Goal: Find specific page/section: Find specific page/section

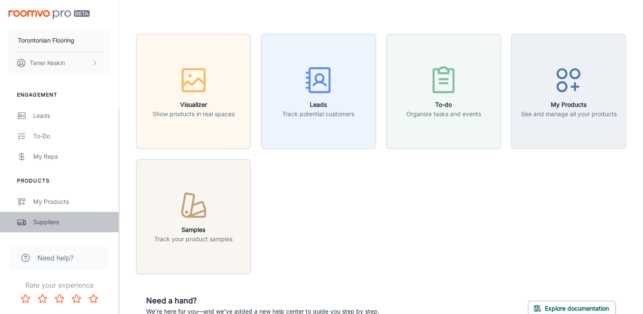
click at [44, 221] on div "Suppliers" at bounding box center [71, 221] width 77 height 9
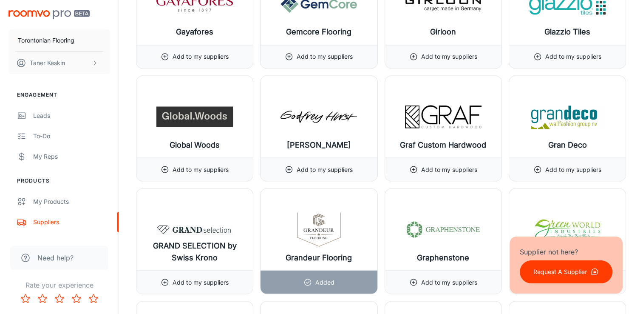
scroll to position [5101, 0]
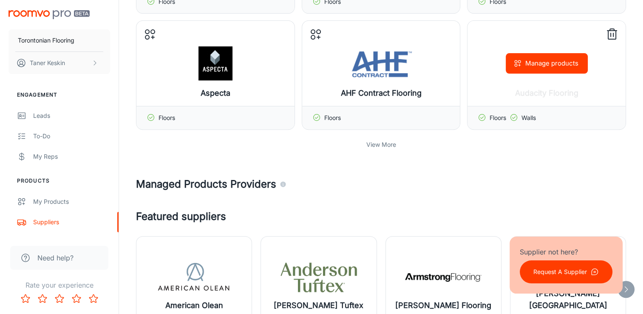
scroll to position [354, 0]
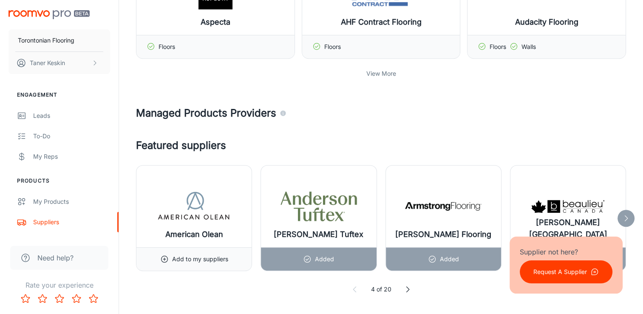
click at [383, 70] on p "View More" at bounding box center [381, 73] width 30 height 9
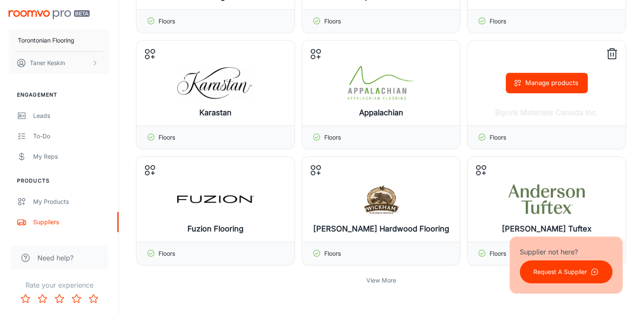
scroll to position [567, 0]
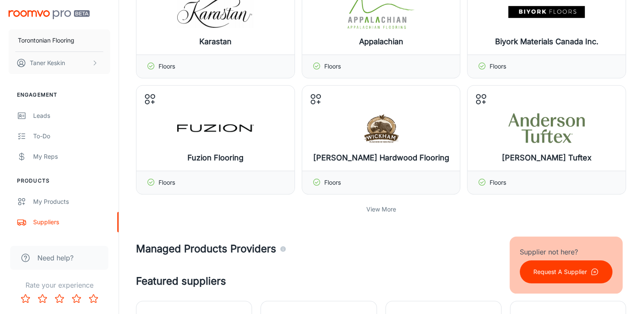
click at [391, 206] on p "View More" at bounding box center [381, 208] width 30 height 9
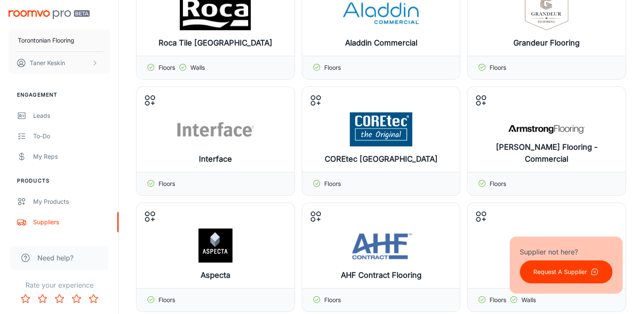
scroll to position [0, 0]
